Goal: Information Seeking & Learning: Learn about a topic

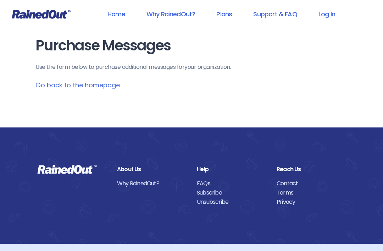
click at [118, 15] on link "Home" at bounding box center [116, 14] width 36 height 16
click at [27, 18] on icon at bounding box center [41, 14] width 59 height 9
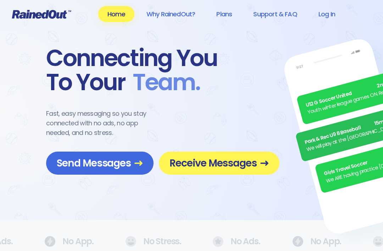
click at [15, 12] on icon at bounding box center [41, 14] width 59 height 9
click at [17, 12] on icon at bounding box center [41, 14] width 59 height 9
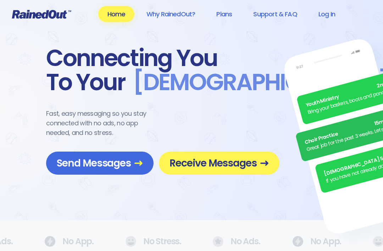
click at [16, 17] on icon at bounding box center [42, 14] width 60 height 9
click at [120, 15] on link "Home" at bounding box center [116, 14] width 36 height 16
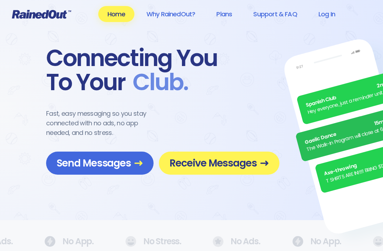
click at [187, 15] on link "Why RainedOut?" at bounding box center [170, 14] width 67 height 16
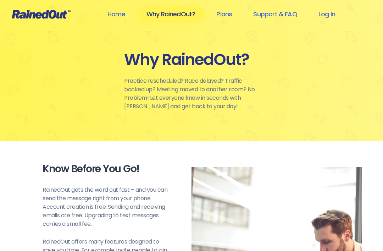
click at [237, 6] on link "Plans" at bounding box center [224, 14] width 34 height 16
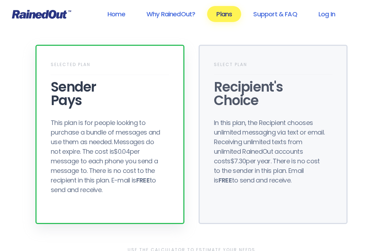
click at [286, 12] on link "Support & FAQ" at bounding box center [275, 14] width 62 height 16
